Goal: Task Accomplishment & Management: Complete application form

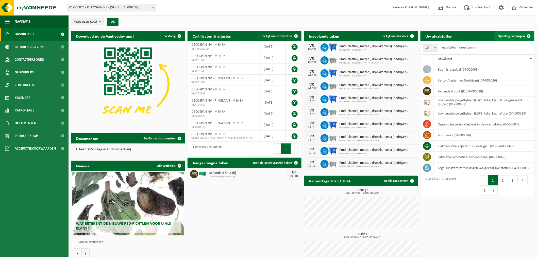
click at [517, 36] on span "Ophaling aanvragen" at bounding box center [511, 36] width 27 height 3
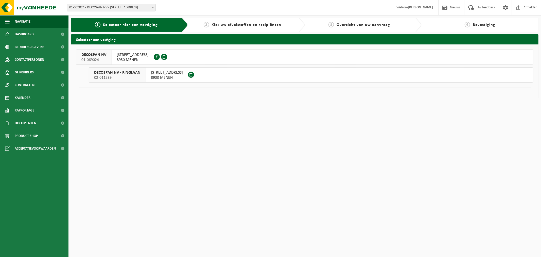
click at [100, 57] on span "DECOSPAN NV" at bounding box center [93, 54] width 25 height 5
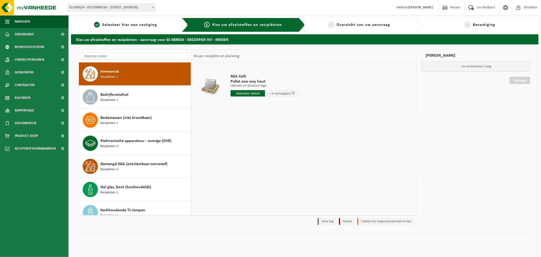
click at [123, 53] on input "text" at bounding box center [134, 56] width 107 height 8
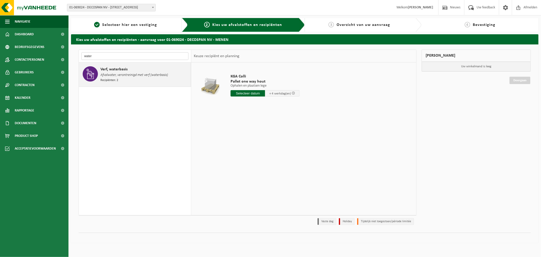
type input "water"
drag, startPoint x: 122, startPoint y: 76, endPoint x: 120, endPoint y: 77, distance: 2.7
click at [122, 76] on span "Afvalwater, verontreinigd met verf (waterbasis)" at bounding box center [135, 75] width 68 height 6
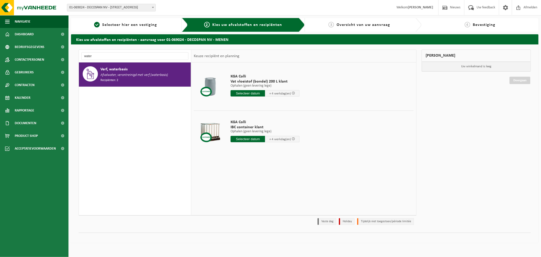
click at [243, 139] on input "text" at bounding box center [248, 139] width 35 height 6
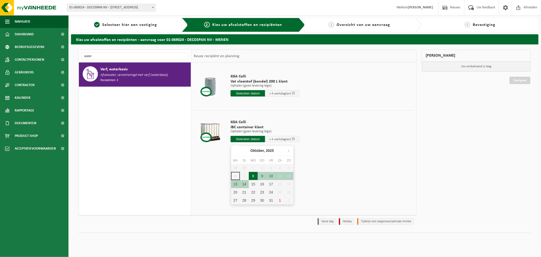
click at [253, 176] on div "8" at bounding box center [253, 176] width 9 height 8
type input "Van 2025-10-08"
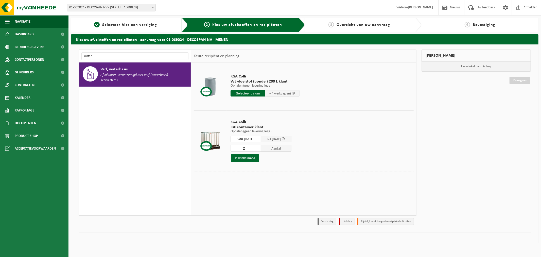
click at [260, 146] on input "2" at bounding box center [246, 148] width 30 height 7
click at [260, 146] on input "3" at bounding box center [246, 148] width 30 height 7
click at [260, 146] on input "4" at bounding box center [246, 148] width 30 height 7
click at [260, 146] on input "5" at bounding box center [246, 148] width 30 height 7
click at [260, 146] on input "6" at bounding box center [246, 148] width 30 height 7
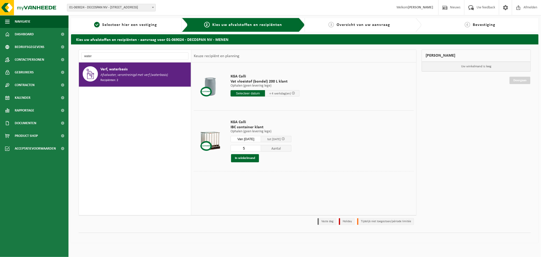
type input "5"
click at [261, 150] on input "5" at bounding box center [246, 148] width 30 height 7
click at [250, 159] on button "In winkelmand" at bounding box center [245, 158] width 28 height 8
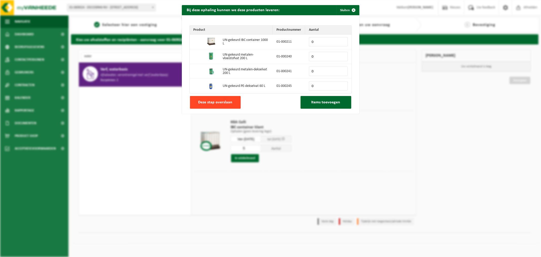
click at [225, 106] on button "Deze stap overslaan" at bounding box center [215, 102] width 51 height 13
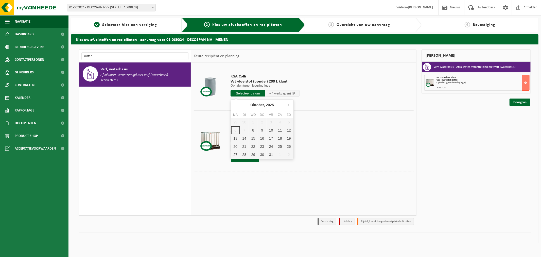
click at [253, 92] on input "text" at bounding box center [248, 93] width 35 height 6
click at [256, 130] on div "8" at bounding box center [253, 130] width 9 height 8
type input "Van 2025-10-08"
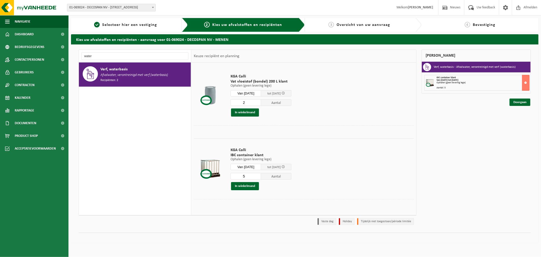
click at [259, 100] on input "2" at bounding box center [246, 102] width 30 height 7
click at [259, 100] on input "3" at bounding box center [246, 102] width 30 height 7
type input "4"
click at [259, 100] on input "4" at bounding box center [246, 102] width 30 height 7
click at [245, 113] on button "In winkelmand" at bounding box center [245, 112] width 28 height 8
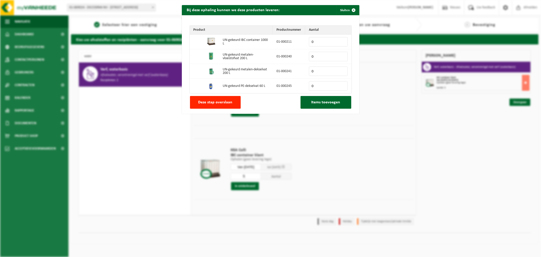
drag, startPoint x: 225, startPoint y: 103, endPoint x: 213, endPoint y: 103, distance: 11.4
click at [225, 103] on span "Deze stap overslaan" at bounding box center [215, 102] width 34 height 4
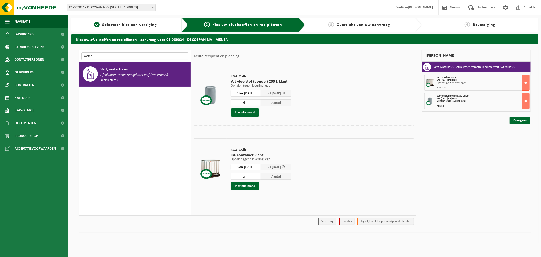
click at [100, 55] on input "water" at bounding box center [134, 56] width 107 height 8
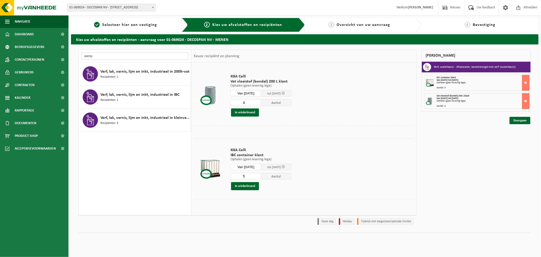
type input "vernis"
click at [156, 74] on span "Verf, lak, vernis, lijm en inkt, industrieel in 200lt-vat" at bounding box center [145, 72] width 89 height 6
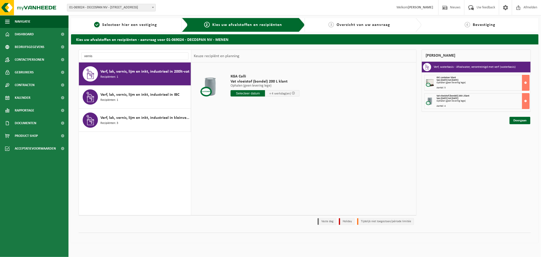
click at [253, 95] on input "text" at bounding box center [248, 93] width 35 height 6
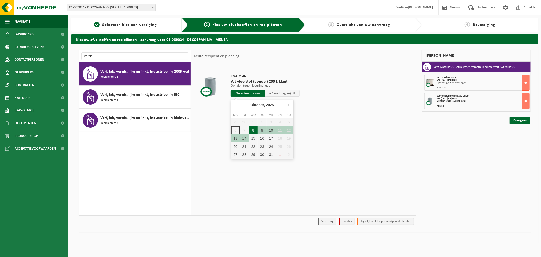
click at [253, 131] on div "8" at bounding box center [253, 130] width 9 height 8
type input "Van 2025-10-08"
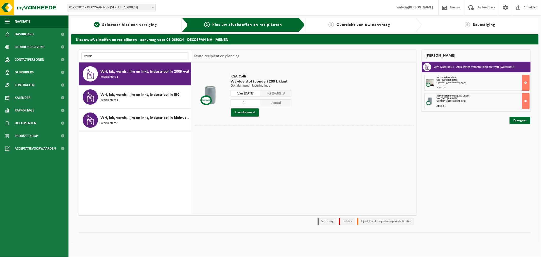
drag, startPoint x: 250, startPoint y: 101, endPoint x: 254, endPoint y: 103, distance: 4.2
click at [250, 101] on input "1" at bounding box center [246, 102] width 30 height 7
type input "11"
click at [249, 111] on button "In winkelmand" at bounding box center [245, 112] width 28 height 8
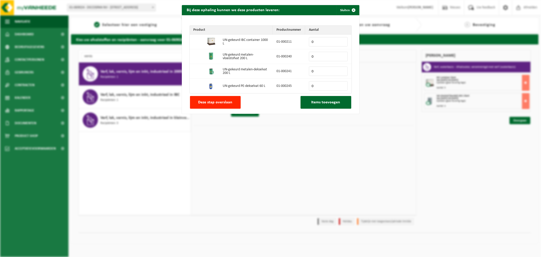
drag, startPoint x: 213, startPoint y: 106, endPoint x: 189, endPoint y: 105, distance: 23.9
click at [213, 104] on span "Deze stap overslaan" at bounding box center [215, 102] width 34 height 4
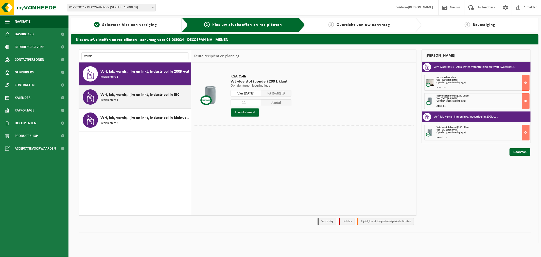
click at [117, 101] on span "Recipiënten: 1" at bounding box center [110, 100] width 18 height 5
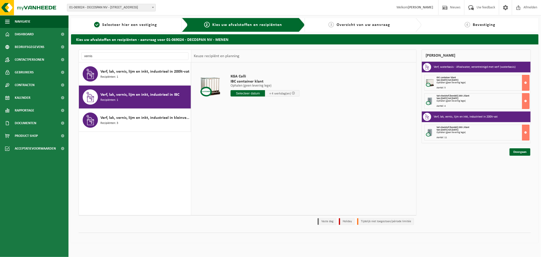
click at [245, 91] on input "text" at bounding box center [248, 93] width 35 height 6
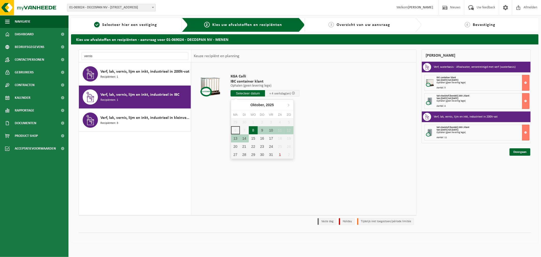
click at [253, 130] on div "8" at bounding box center [253, 130] width 9 height 8
type input "Van 2025-10-08"
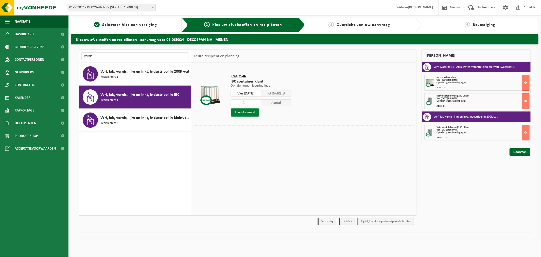
click at [244, 113] on button "In winkelmand" at bounding box center [245, 112] width 28 height 8
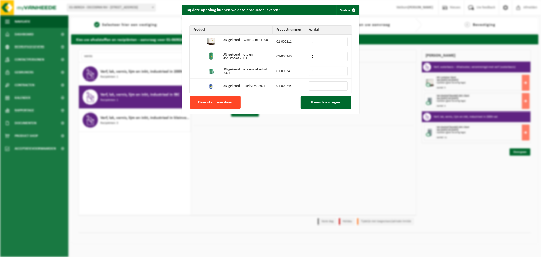
click at [221, 106] on button "Deze stap overslaan" at bounding box center [215, 102] width 51 height 13
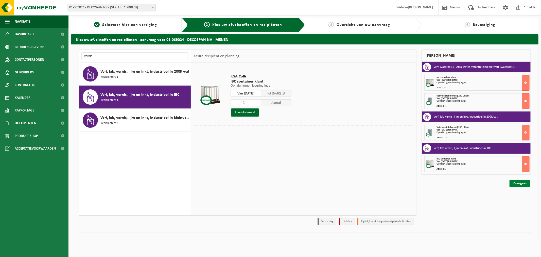
click at [510, 181] on link "Doorgaan" at bounding box center [520, 183] width 21 height 7
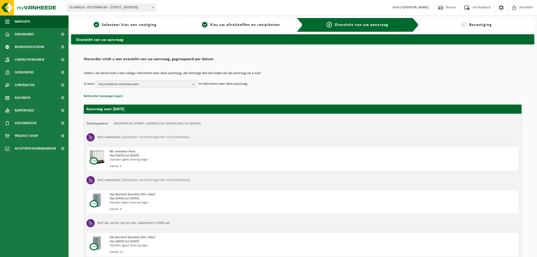
click at [133, 85] on span "Kies bestaand contactpersoon" at bounding box center [144, 84] width 92 height 8
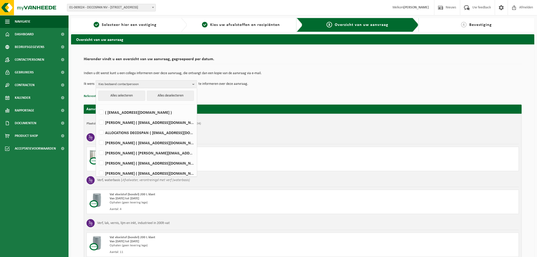
scroll to position [3, 0]
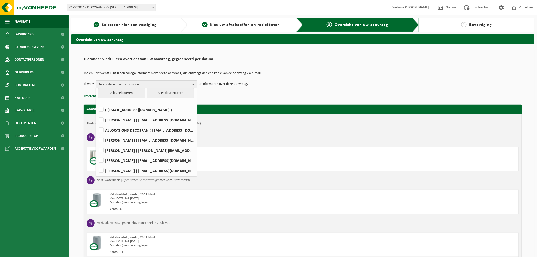
click at [316, 87] on td "Ik wens Kies bestaand contactpersoon Alles selecteren Alles deselecteren ( invo…" at bounding box center [303, 84] width 438 height 8
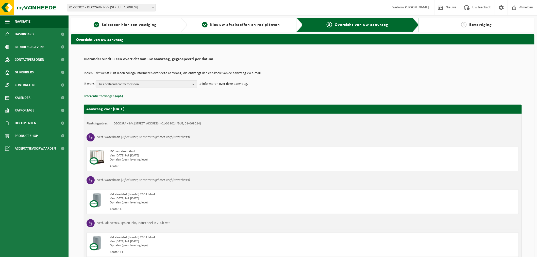
scroll to position [90, 0]
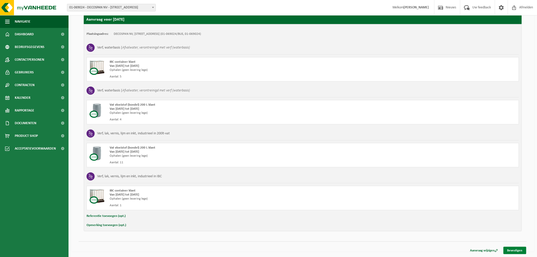
click at [510, 250] on link "Bevestigen" at bounding box center [515, 250] width 23 height 7
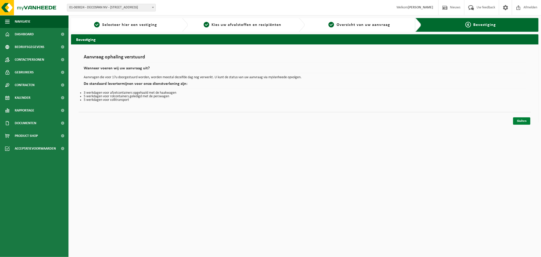
click at [522, 120] on link "Sluiten" at bounding box center [521, 120] width 17 height 7
